Goal: Information Seeking & Learning: Learn about a topic

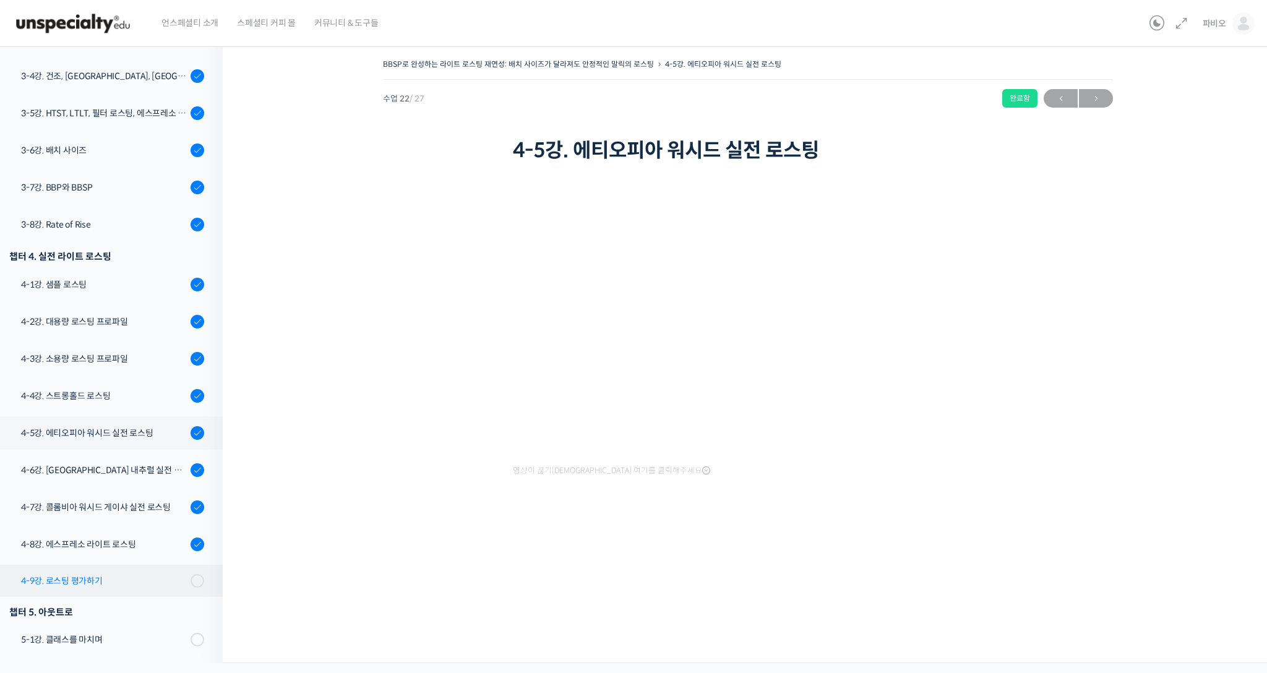
click at [82, 586] on link "4-9강. 로스팅 평가하기" at bounding box center [108, 581] width 229 height 32
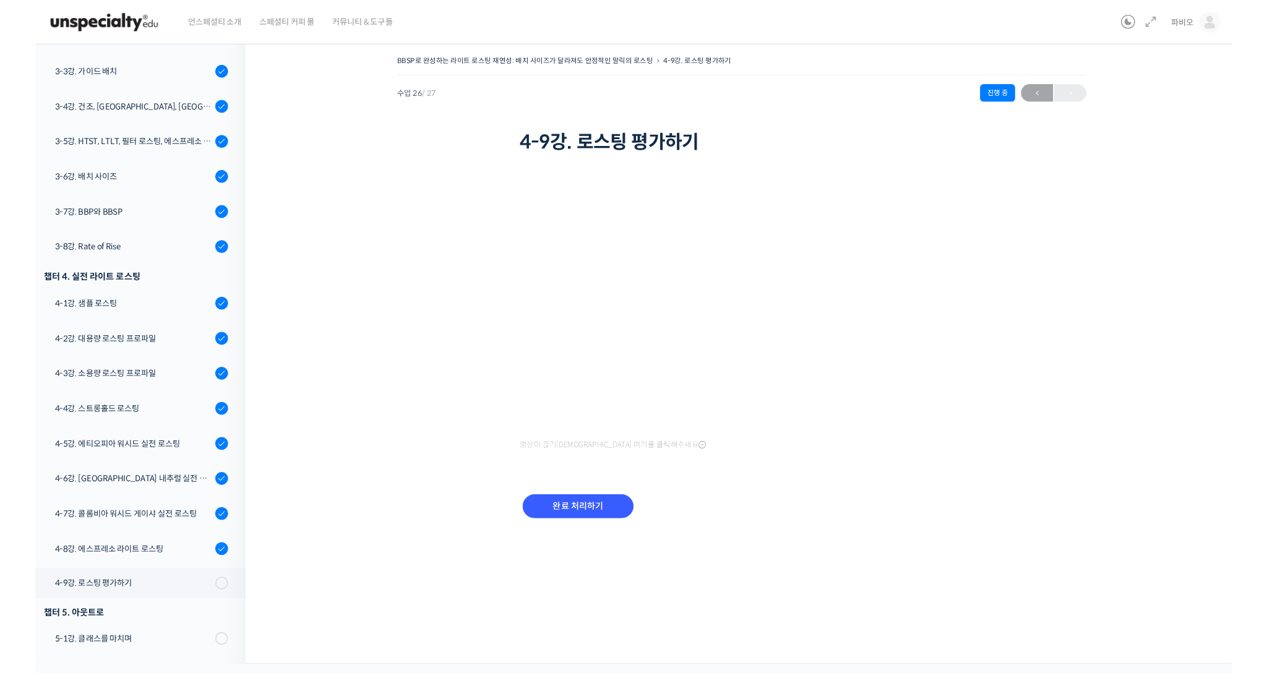
scroll to position [639, 0]
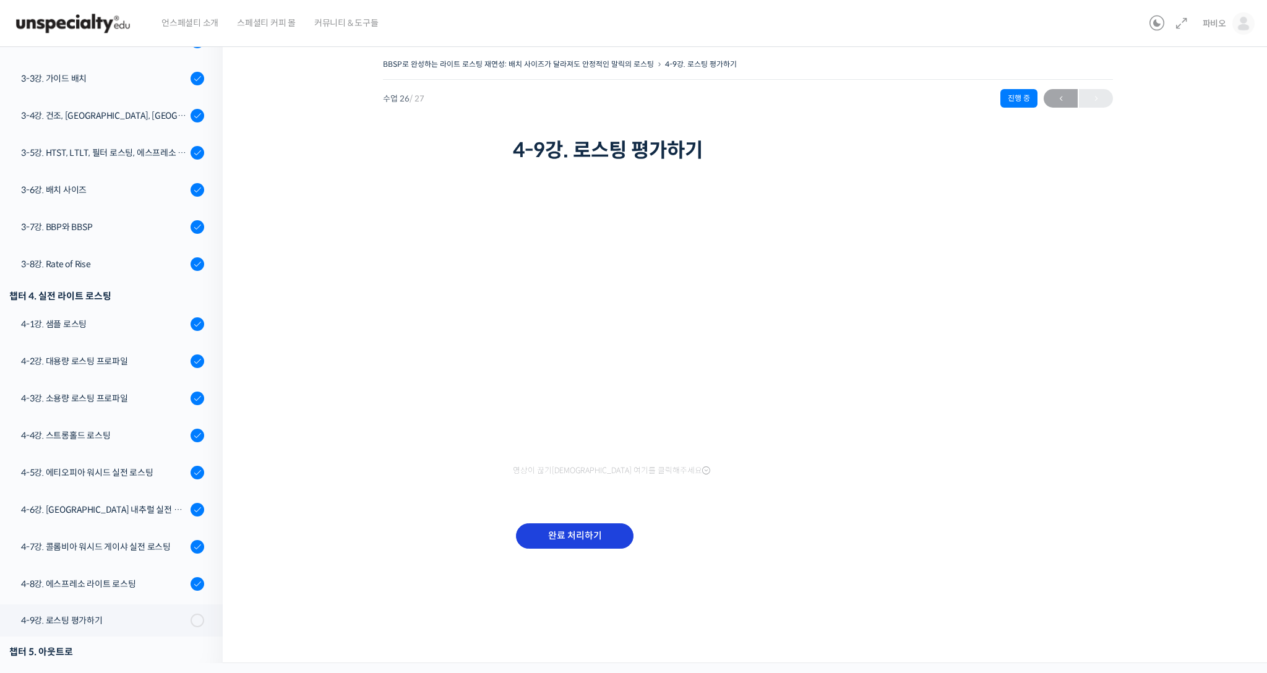
click at [554, 531] on input "완료 처리하기" at bounding box center [574, 535] width 117 height 25
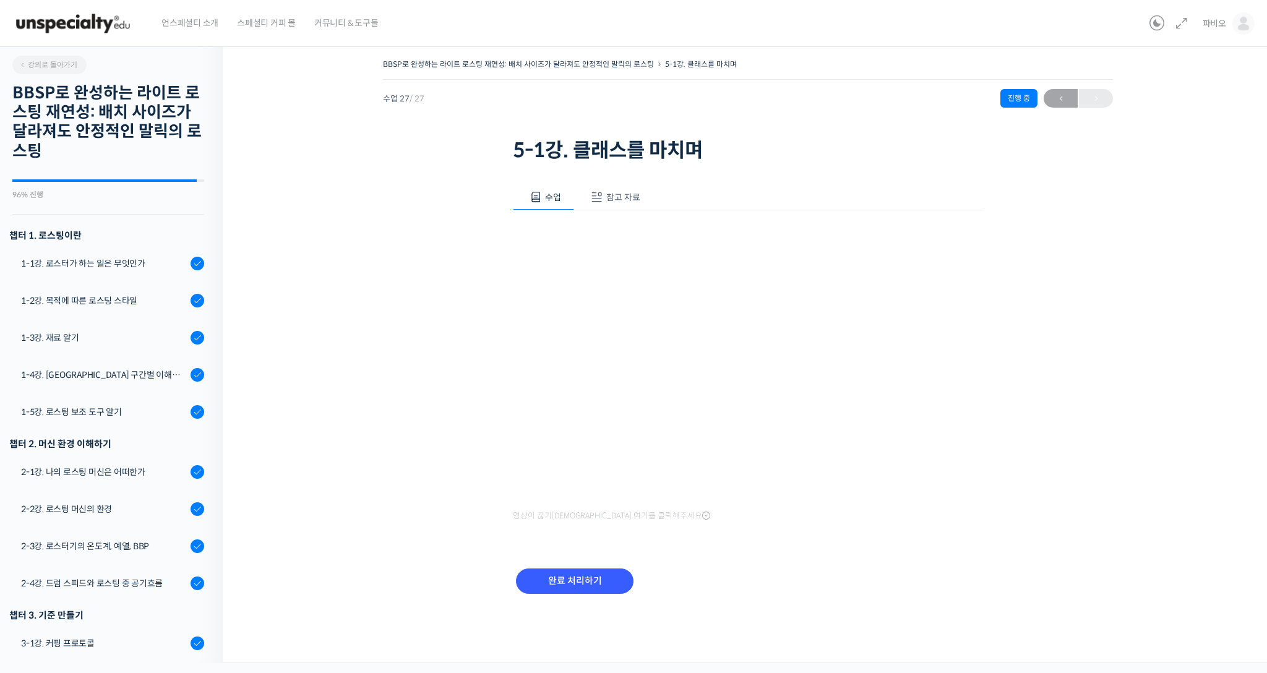
scroll to position [680, 0]
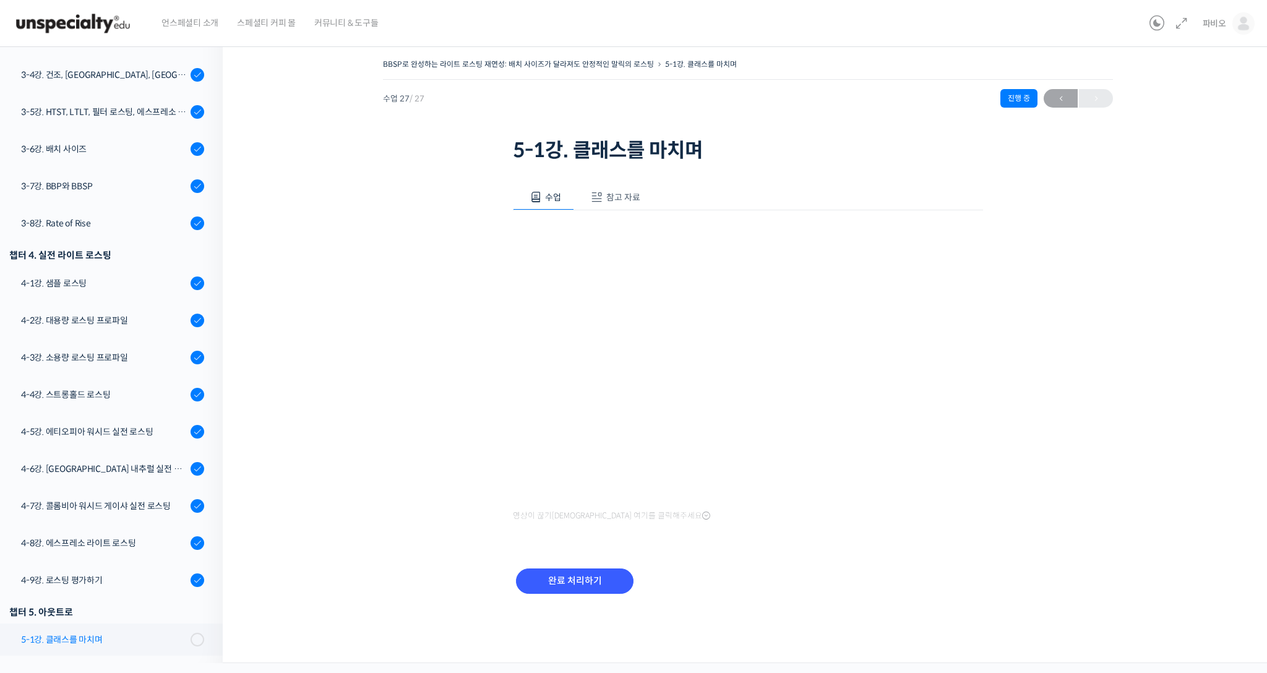
click at [161, 636] on div "5-1강. 클래스를 마치며" at bounding box center [104, 640] width 166 height 14
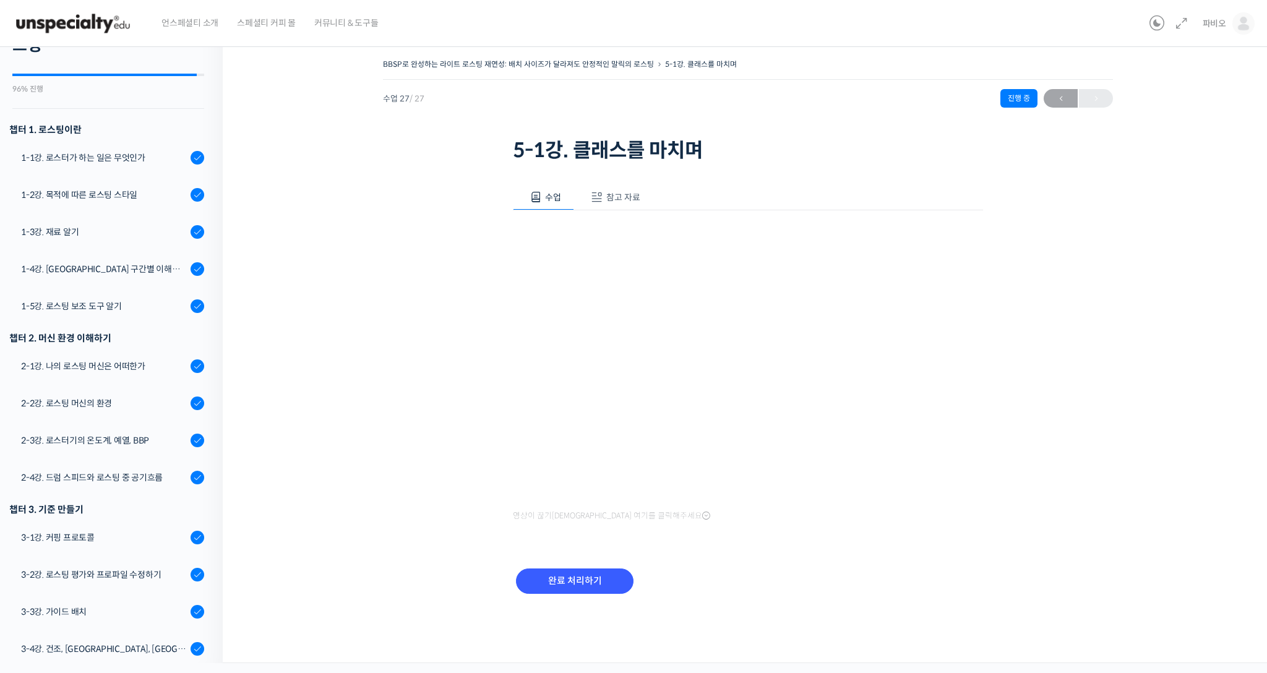
scroll to position [171, 0]
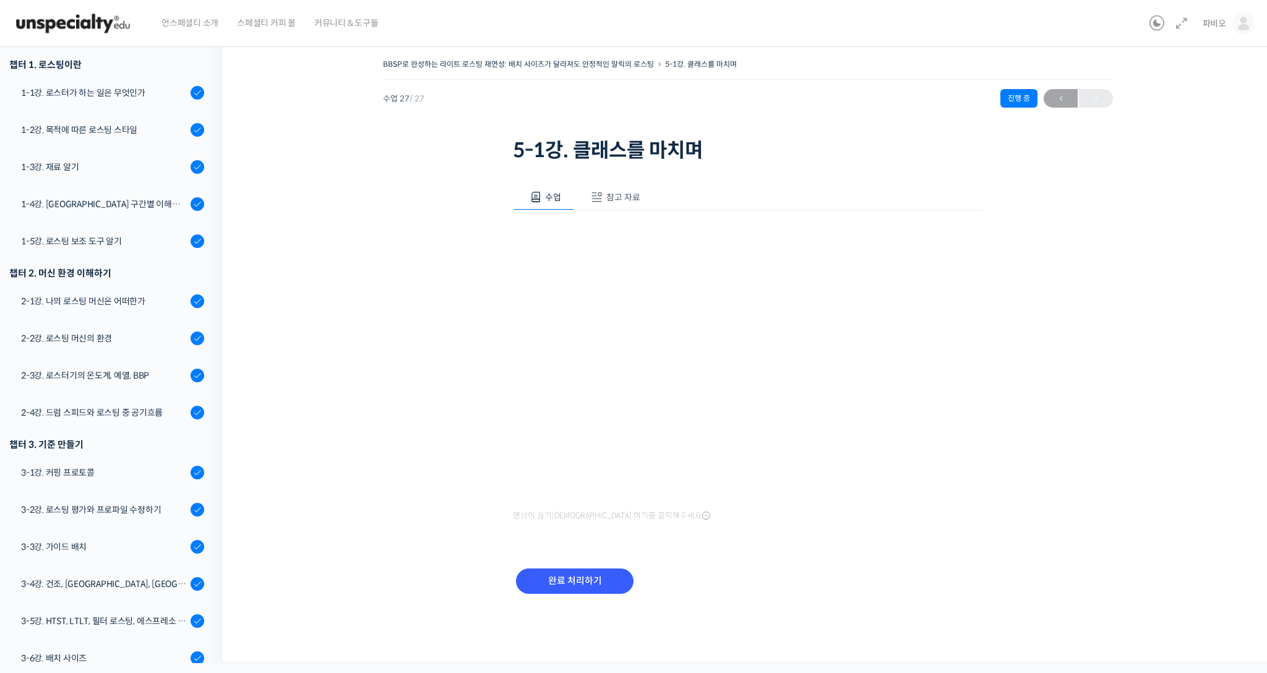
click at [618, 198] on span "참고 자료" at bounding box center [623, 197] width 34 height 11
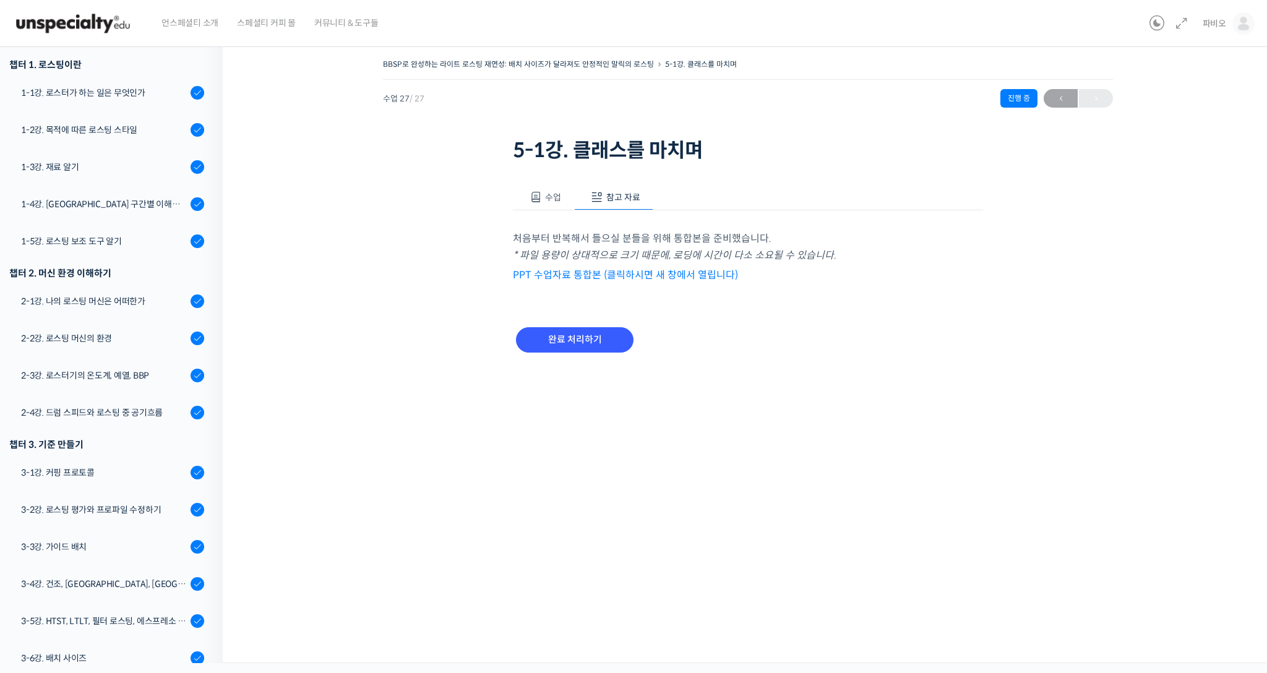
click at [549, 194] on span "수업" at bounding box center [553, 197] width 16 height 11
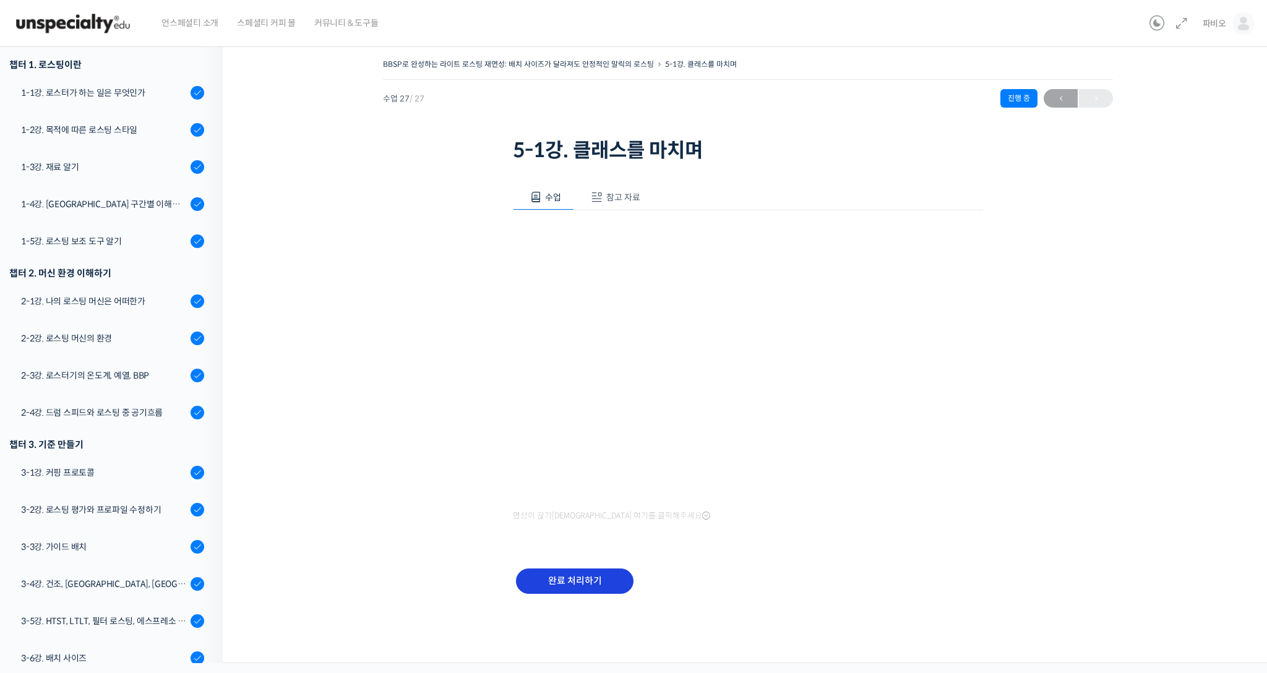
click at [581, 579] on input "완료 처리하기" at bounding box center [574, 580] width 117 height 25
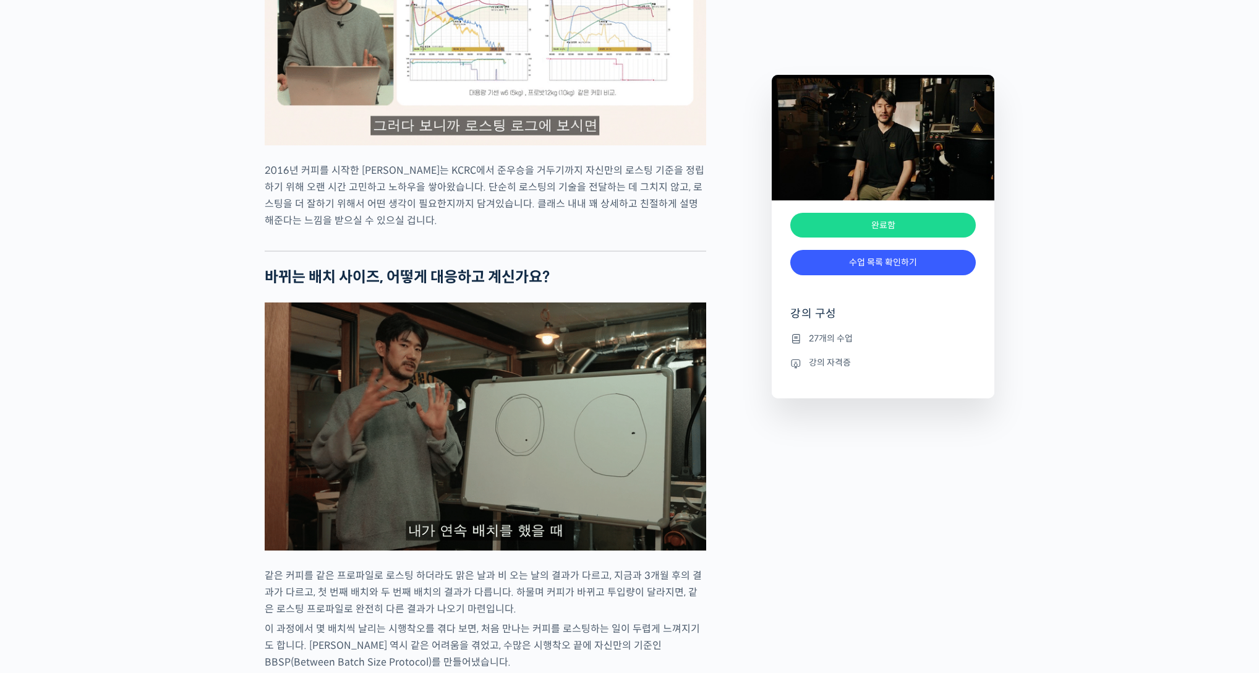
scroll to position [1032, 0]
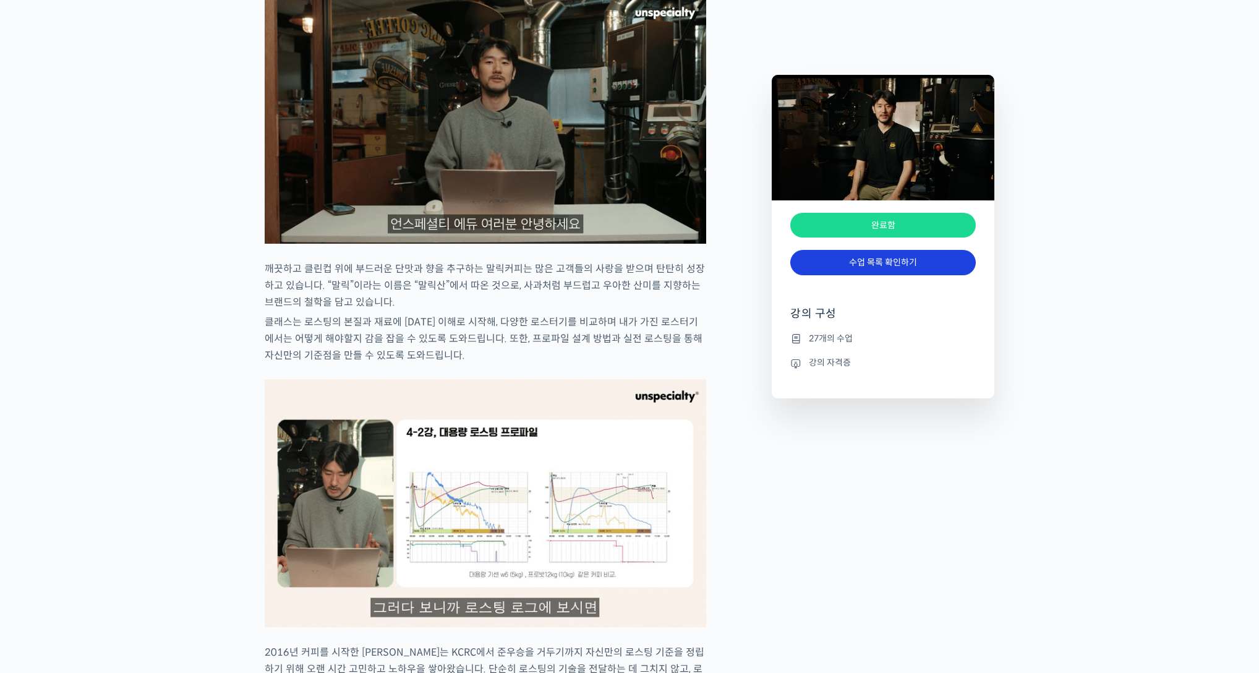
click at [888, 268] on link "수업 목록 확인하기" at bounding box center [883, 262] width 186 height 25
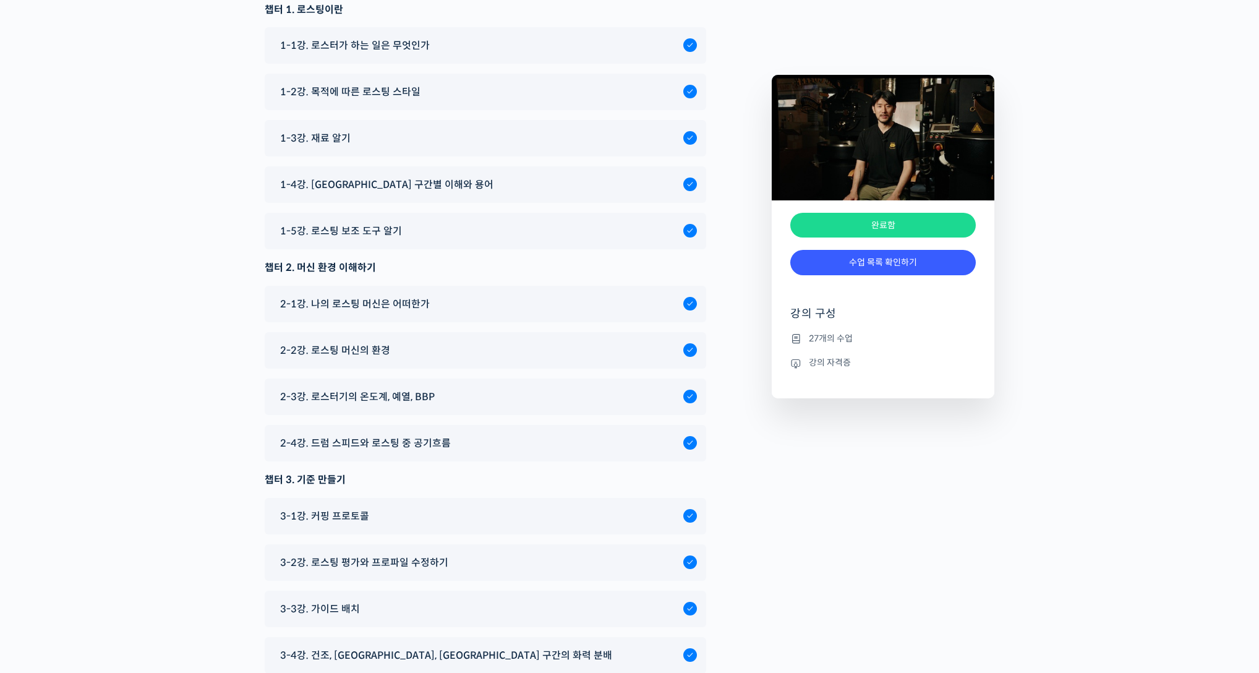
scroll to position [4885, 0]
click at [418, 443] on span "2-4강. 드럼 스피드와 로스팅 중 공기흐름" at bounding box center [365, 440] width 171 height 17
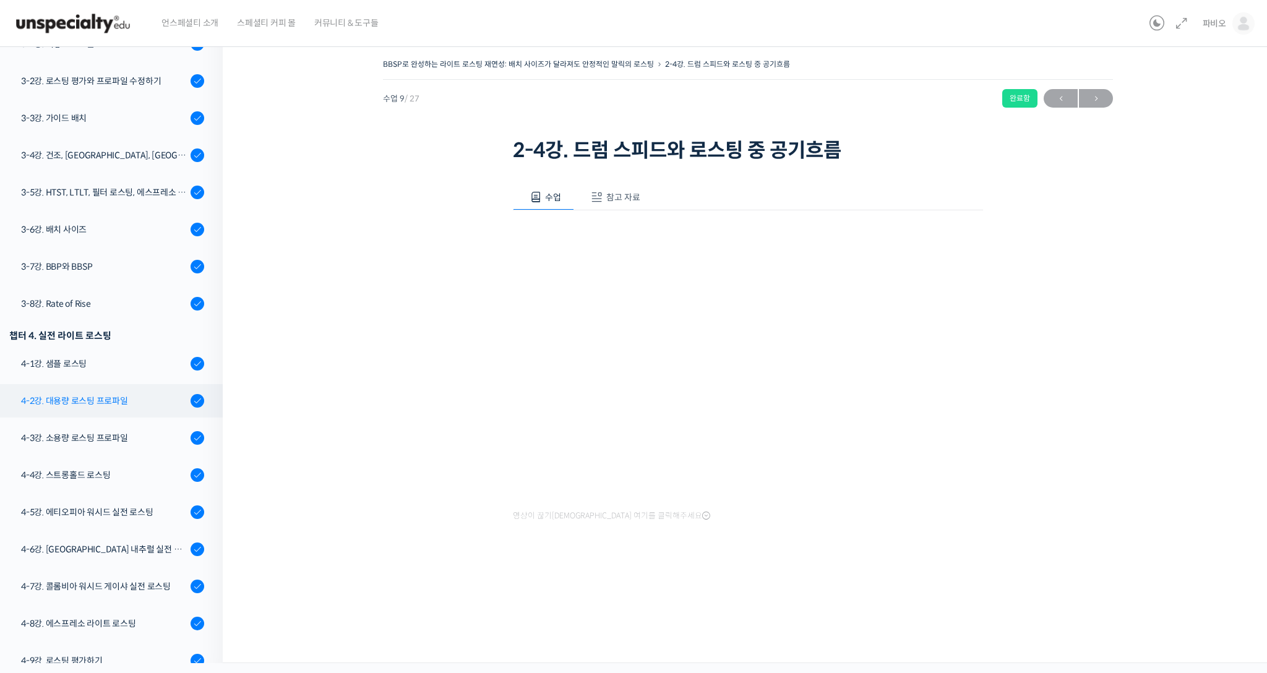
scroll to position [555, 0]
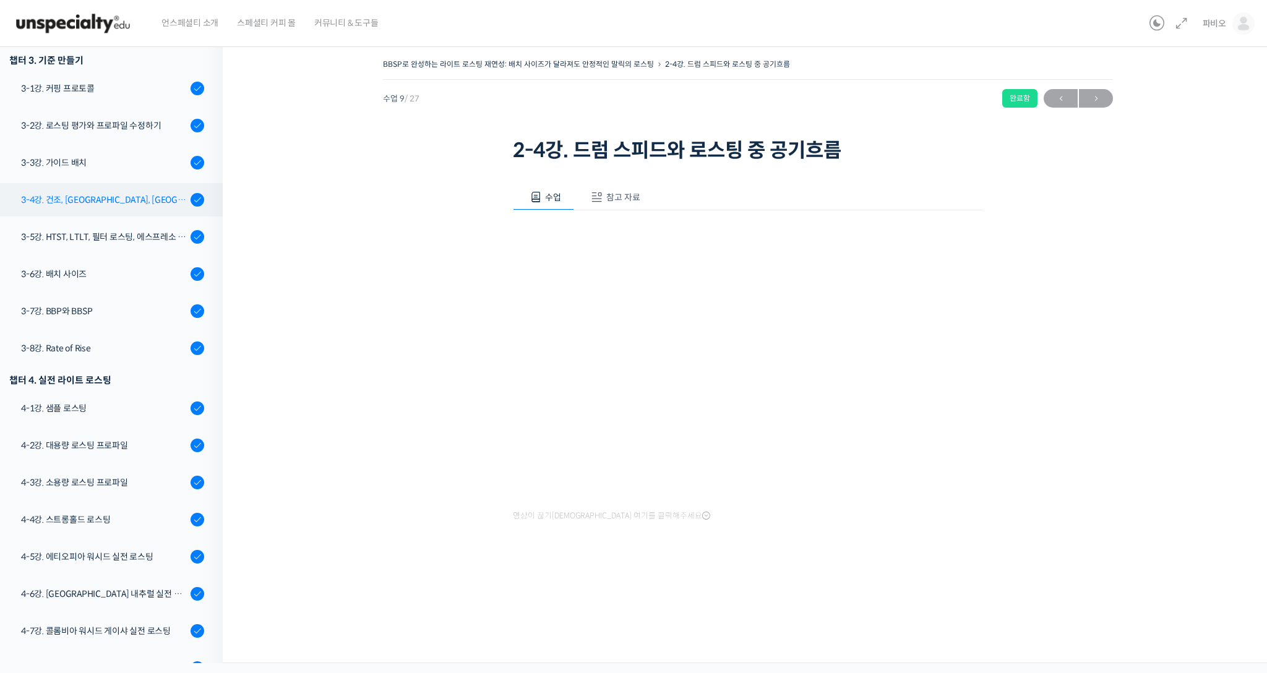
click at [101, 187] on link "3-4강. 건조, [GEOGRAPHIC_DATA], [GEOGRAPHIC_DATA] 구간의 화력 분배" at bounding box center [108, 199] width 229 height 33
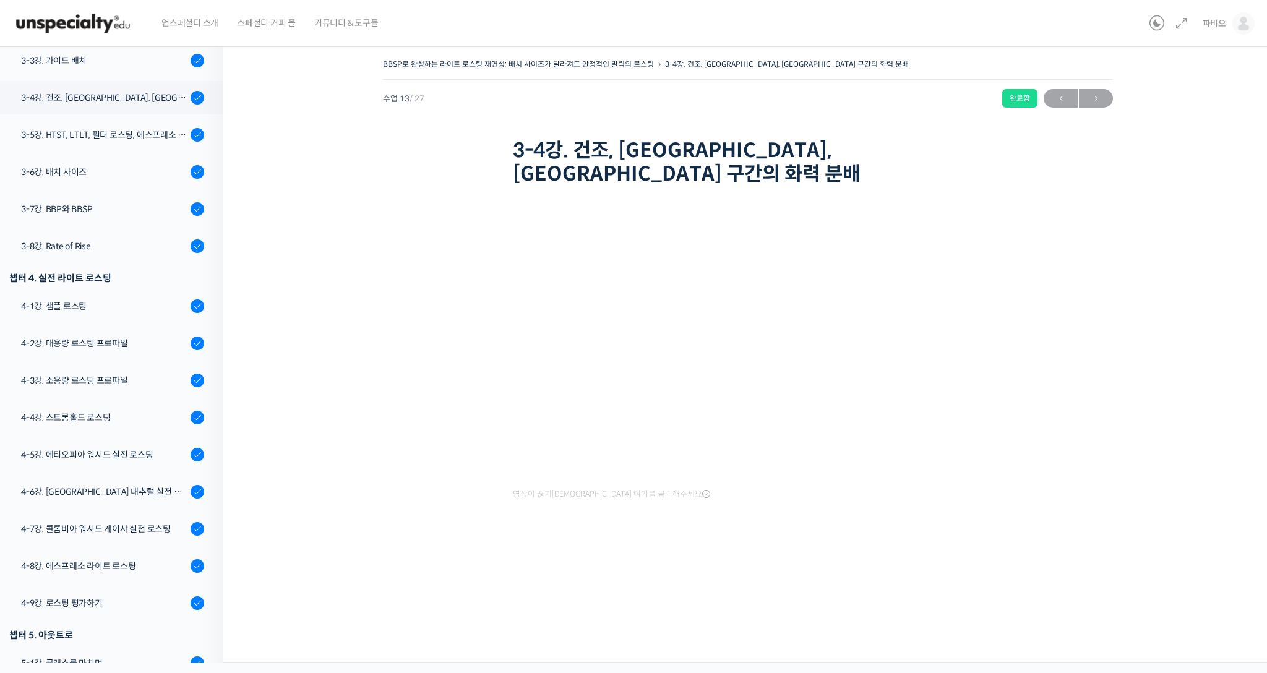
scroll to position [680, 0]
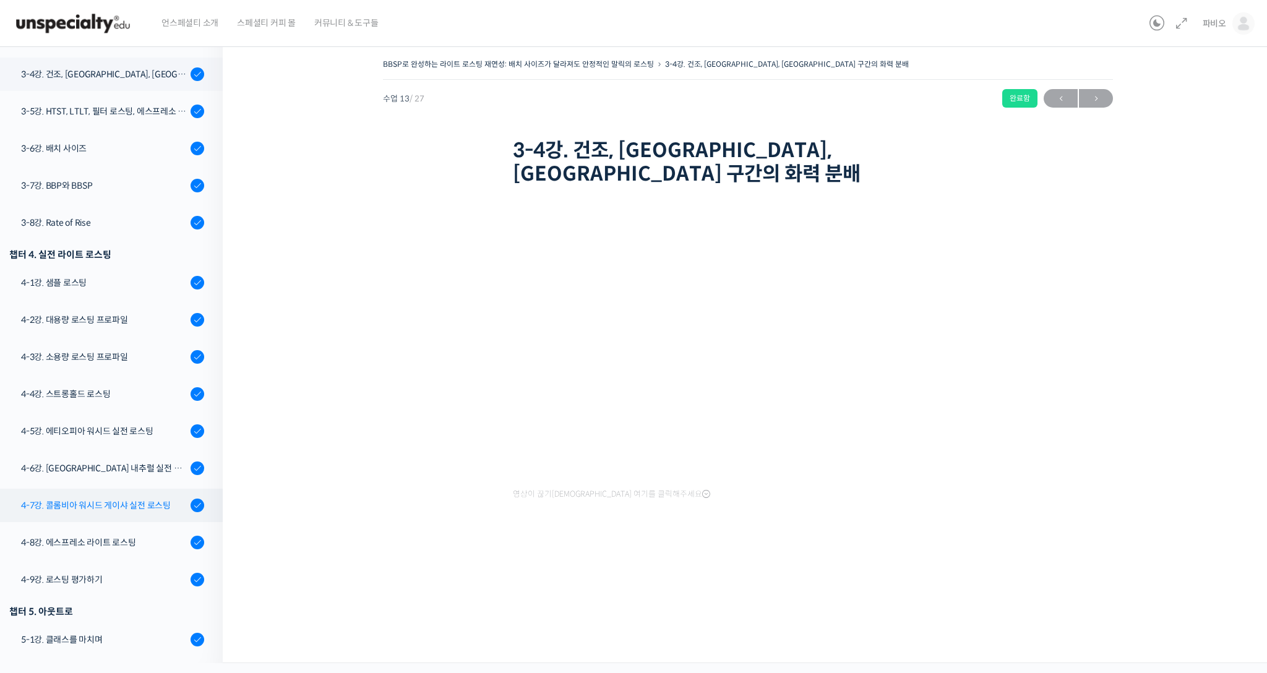
click at [123, 493] on link "4-7강. 콜롬비아 워시드 게이샤 실전 로스팅" at bounding box center [108, 505] width 229 height 33
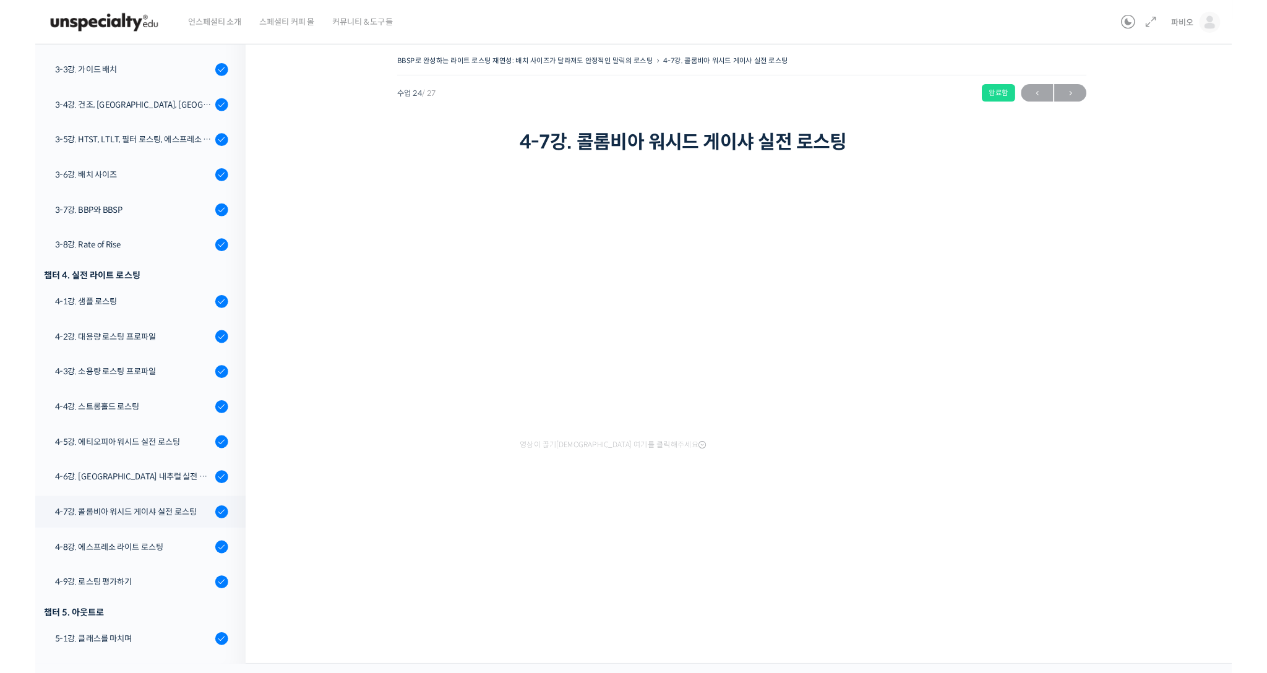
scroll to position [641, 0]
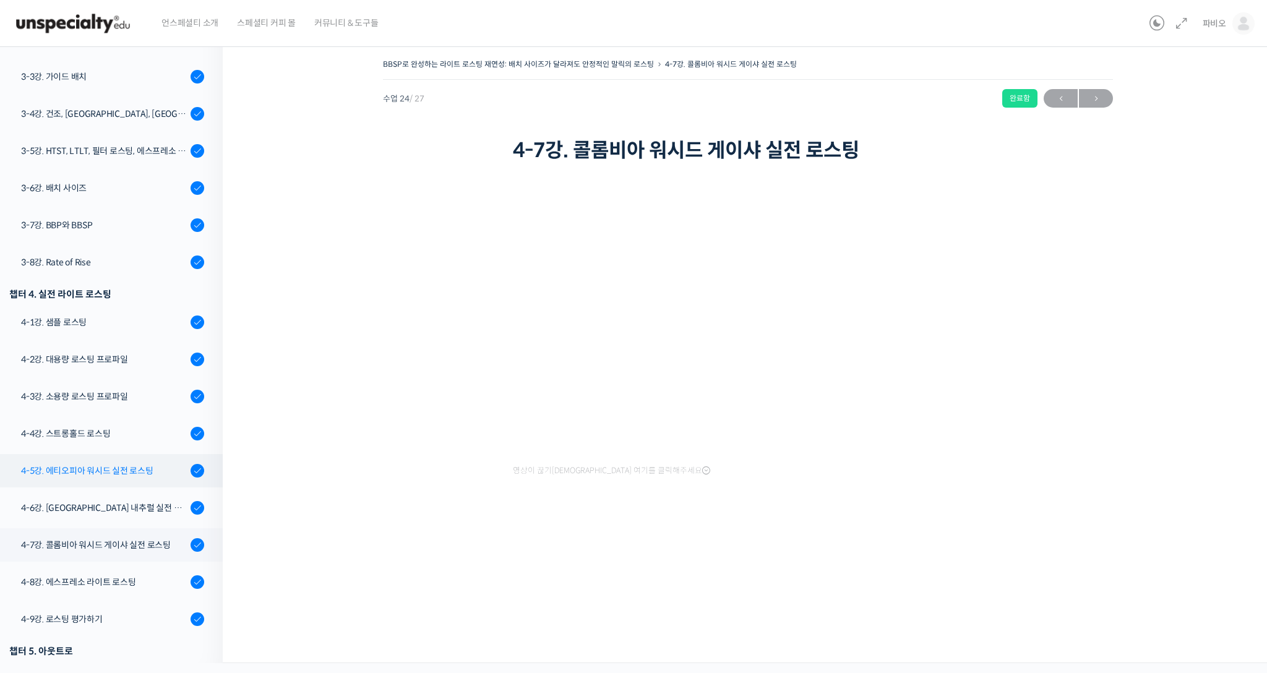
click at [158, 474] on div "4-5강. 에티오피아 워시드 실전 로스팅" at bounding box center [104, 471] width 166 height 14
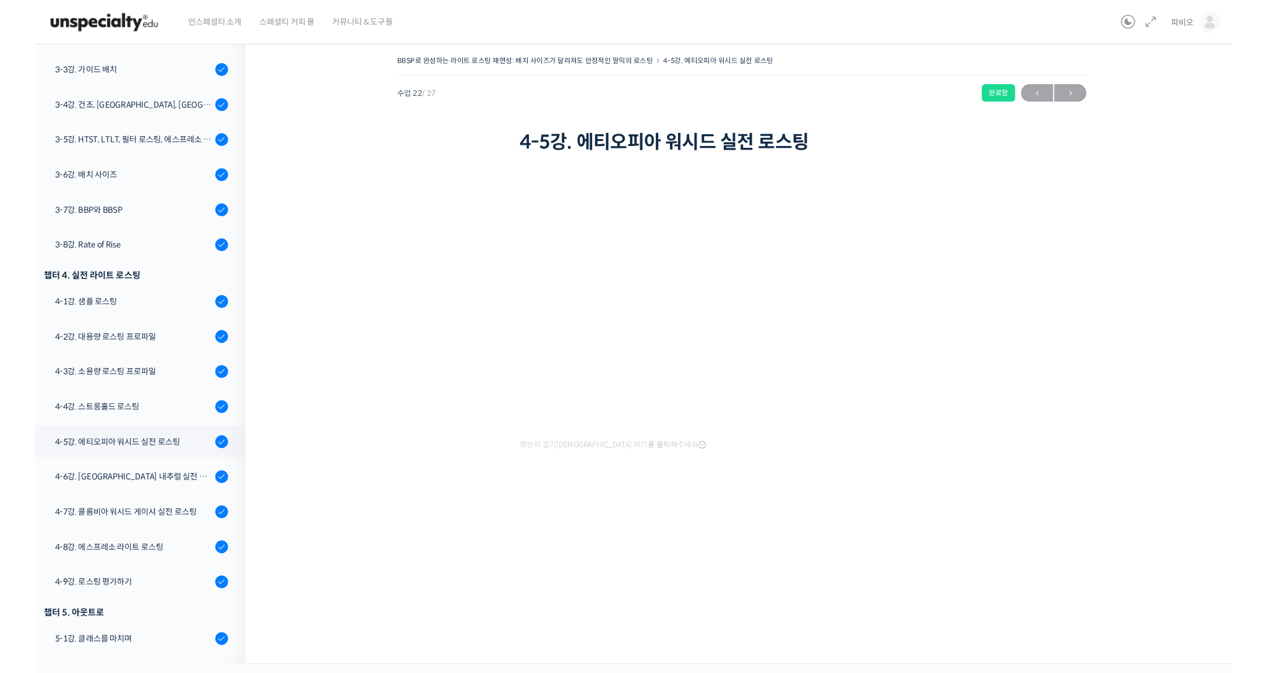
scroll to position [641, 0]
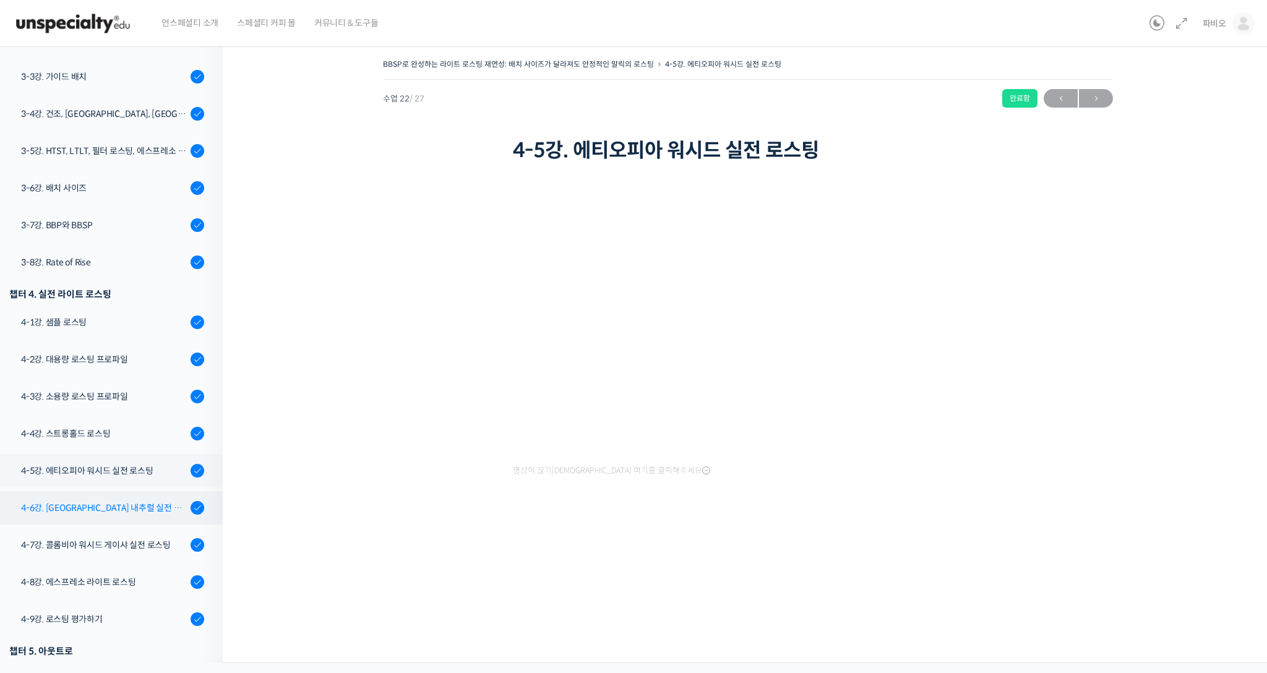
click at [136, 501] on div "4-6강. [GEOGRAPHIC_DATA] 내추럴 실전 로스팅" at bounding box center [104, 508] width 166 height 14
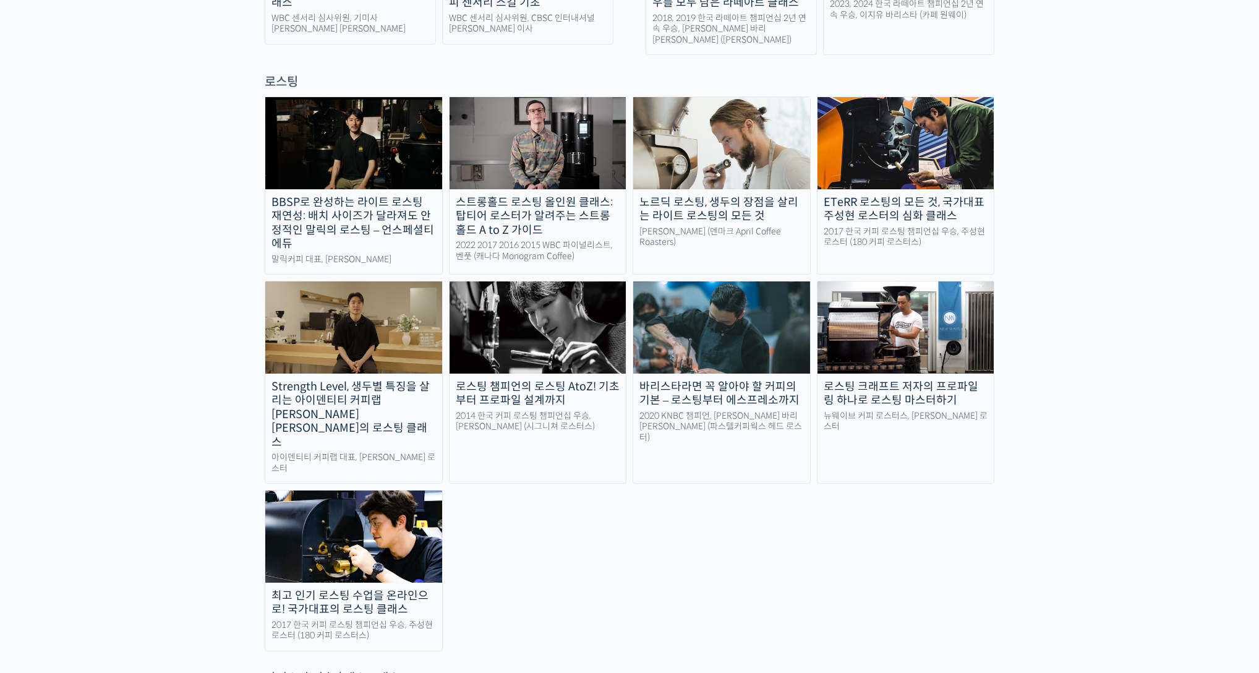
scroll to position [1059, 0]
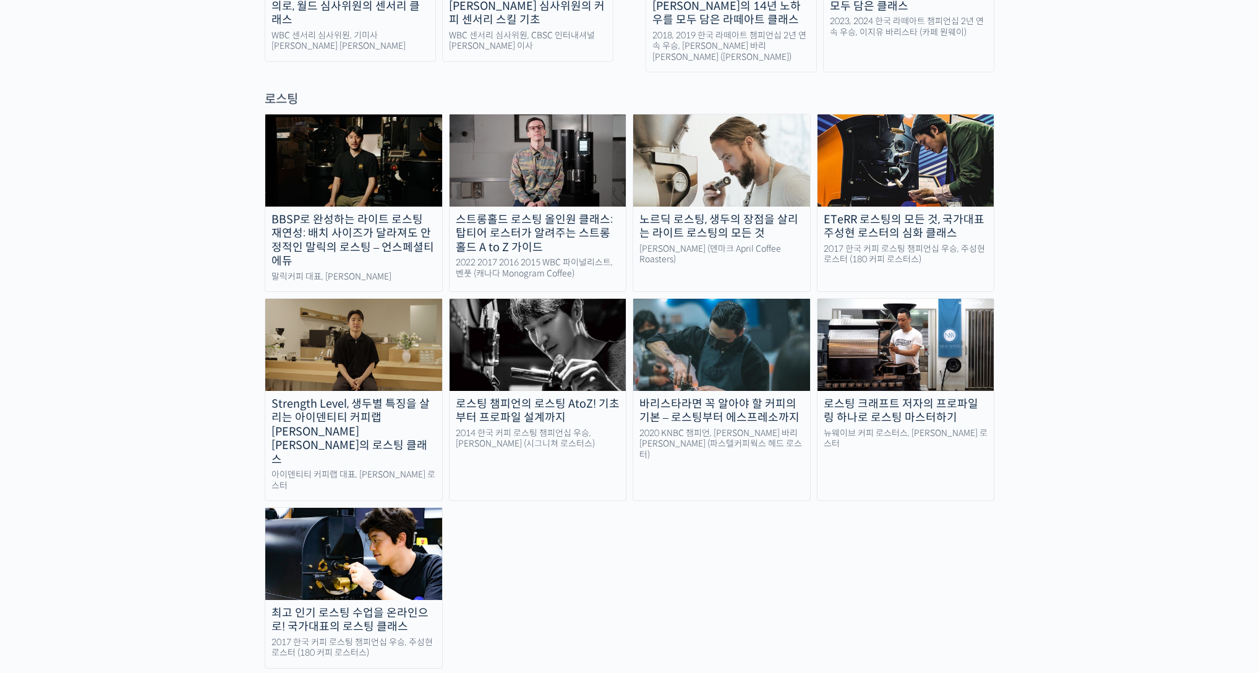
click at [506, 330] on img at bounding box center [538, 345] width 177 height 92
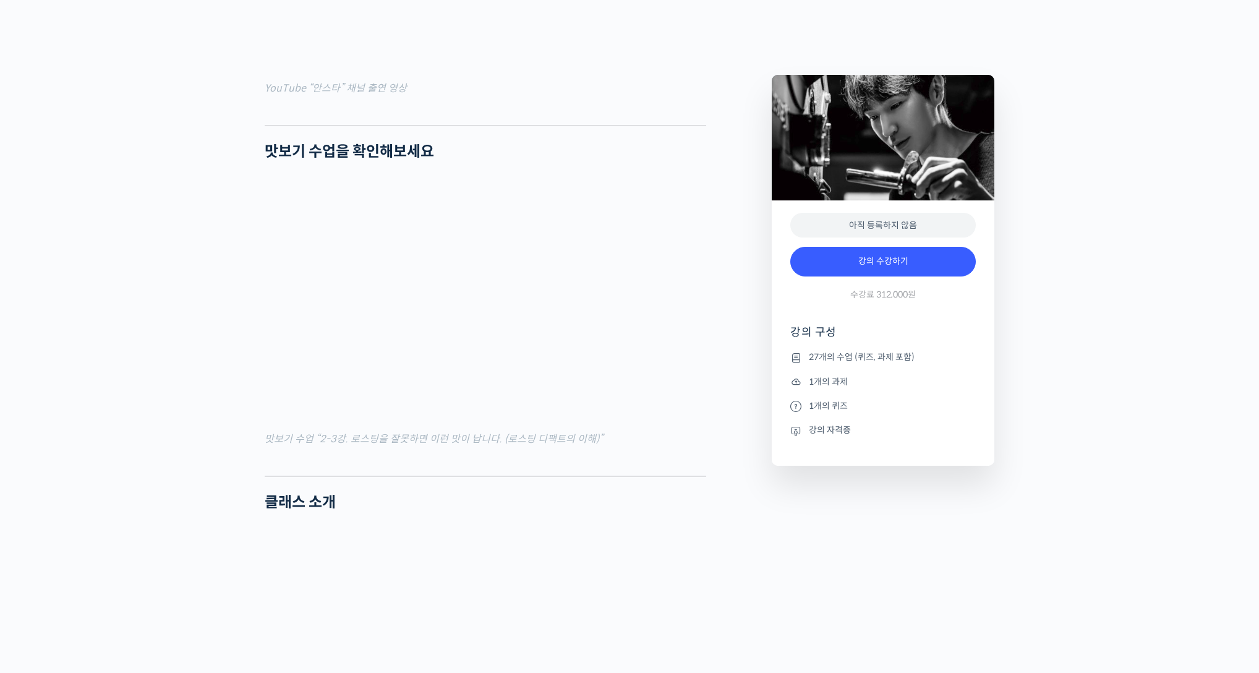
scroll to position [968, 0]
